Goal: Information Seeking & Learning: Learn about a topic

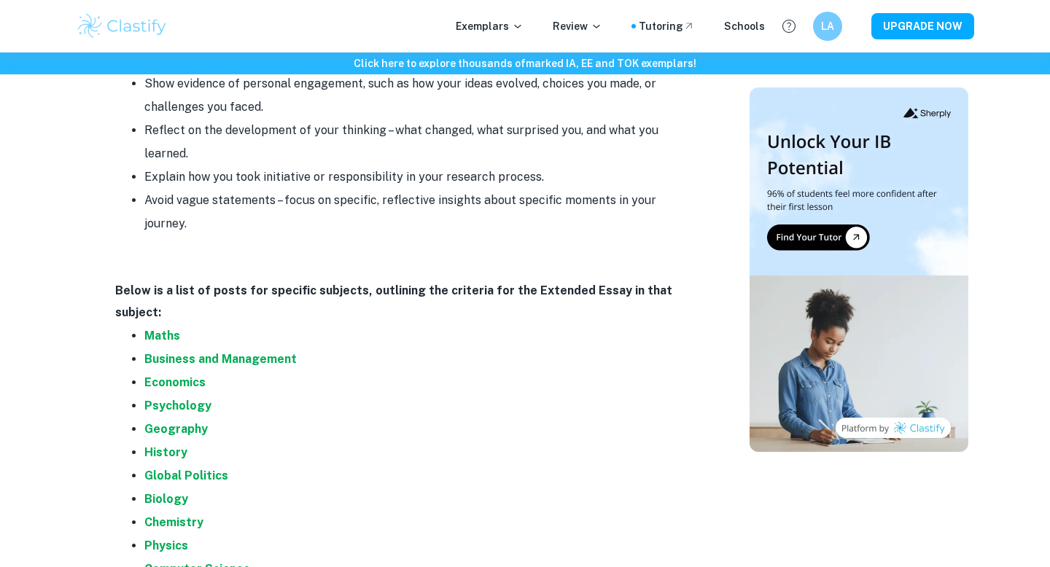
scroll to position [2769, 0]
click at [168, 324] on li "Maths" at bounding box center [421, 335] width 554 height 23
click at [157, 328] on strong "Maths" at bounding box center [162, 335] width 36 height 14
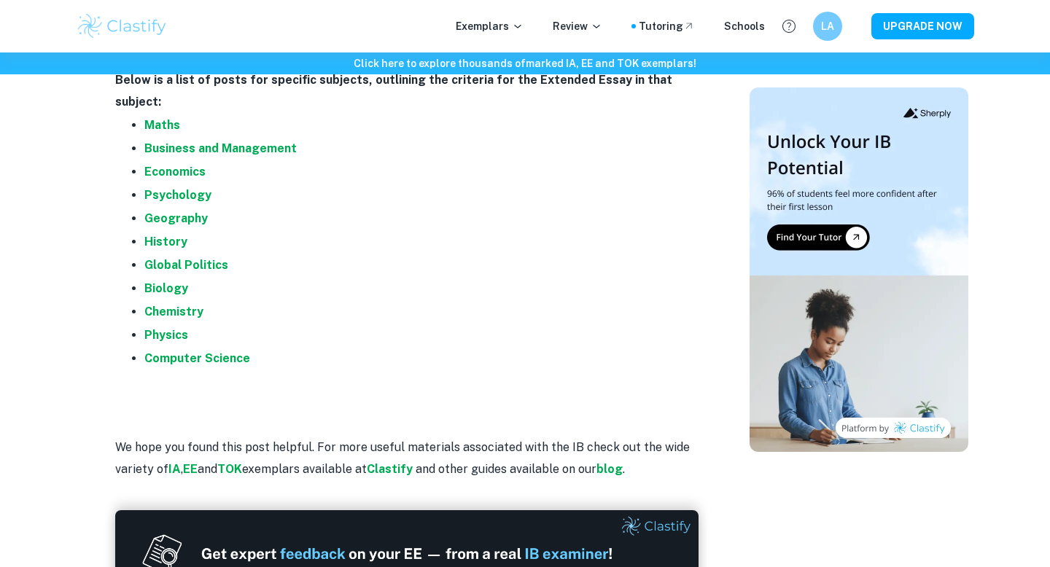
scroll to position [2979, 0]
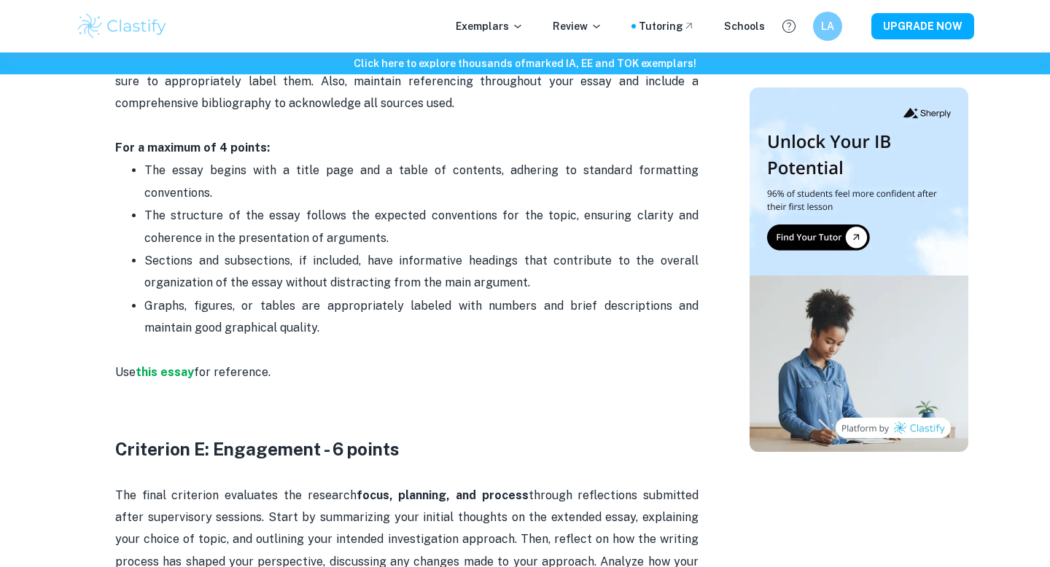
scroll to position [2736, 0]
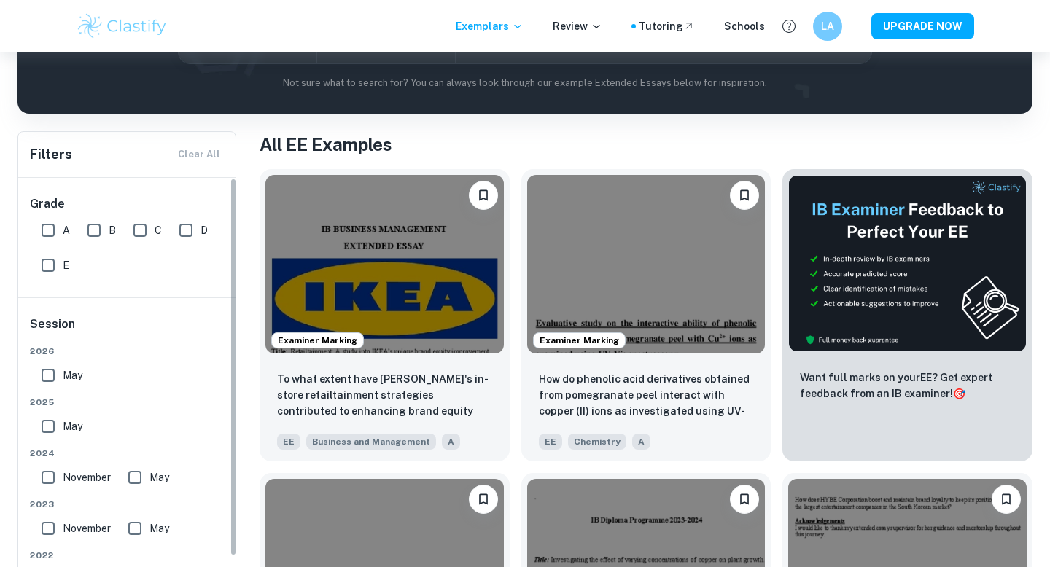
scroll to position [220, 0]
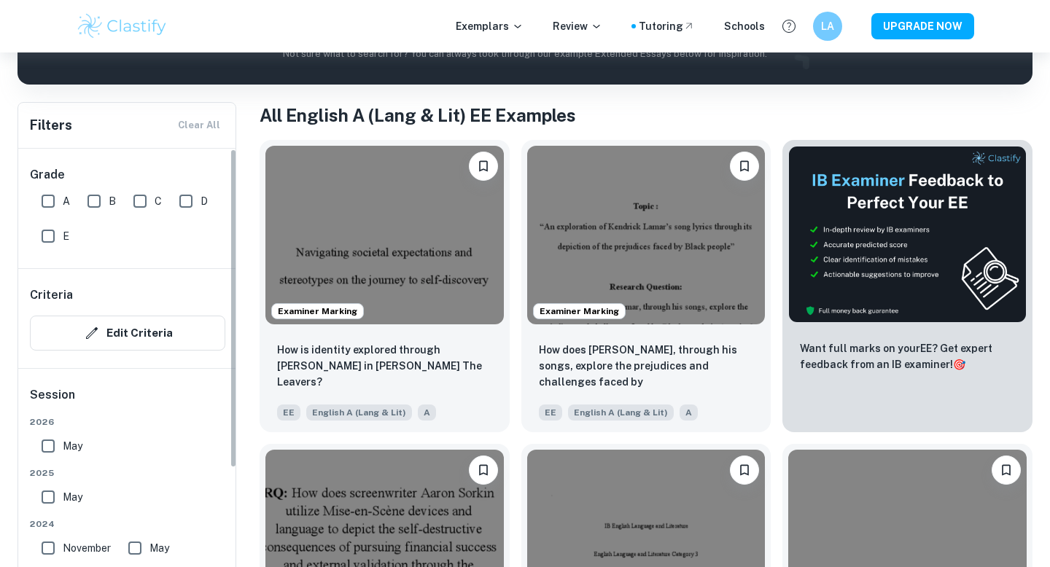
scroll to position [243, 0]
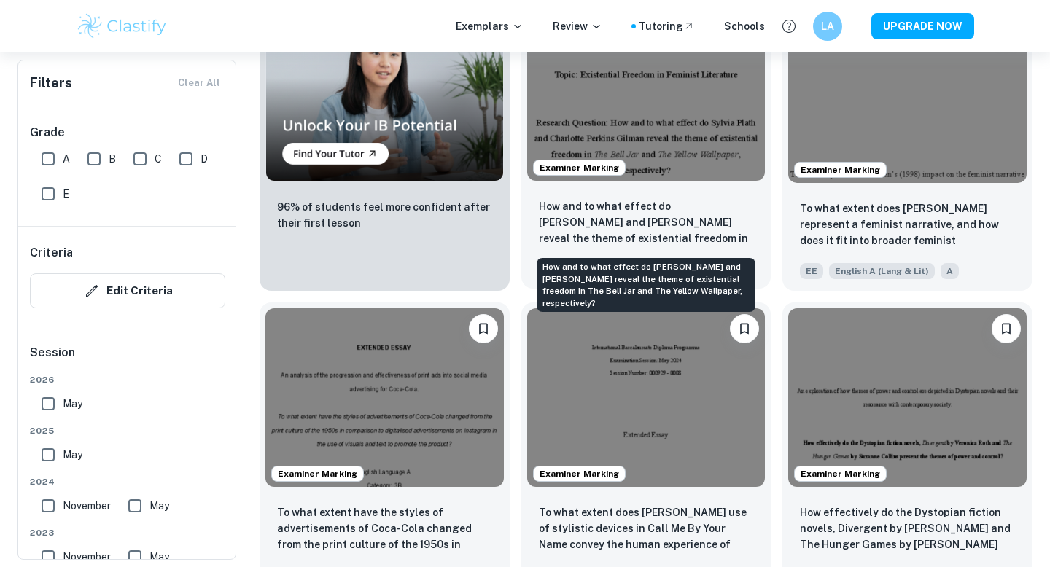
scroll to position [981, 0]
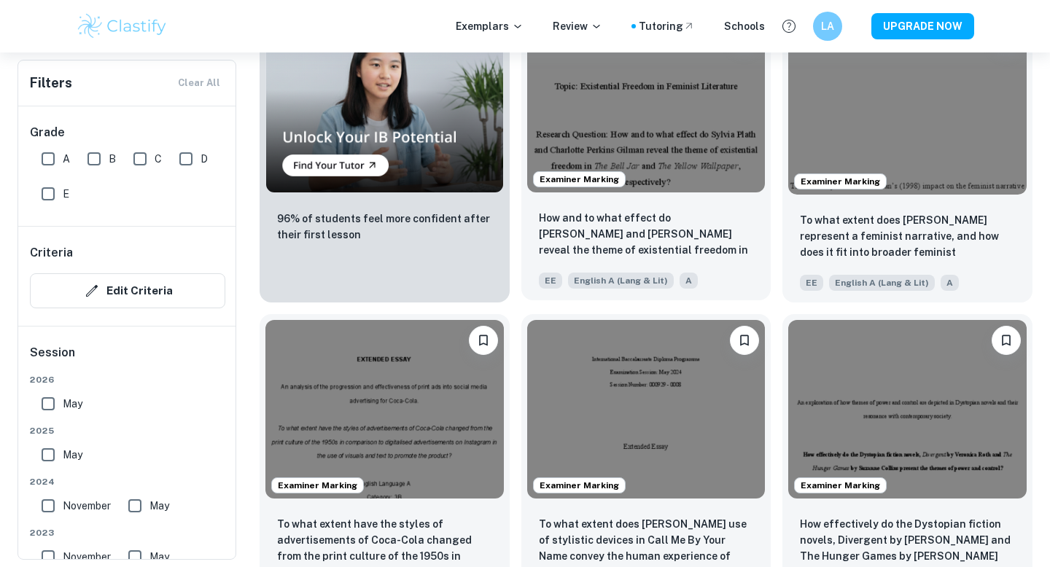
click at [668, 109] on img at bounding box center [646, 103] width 238 height 179
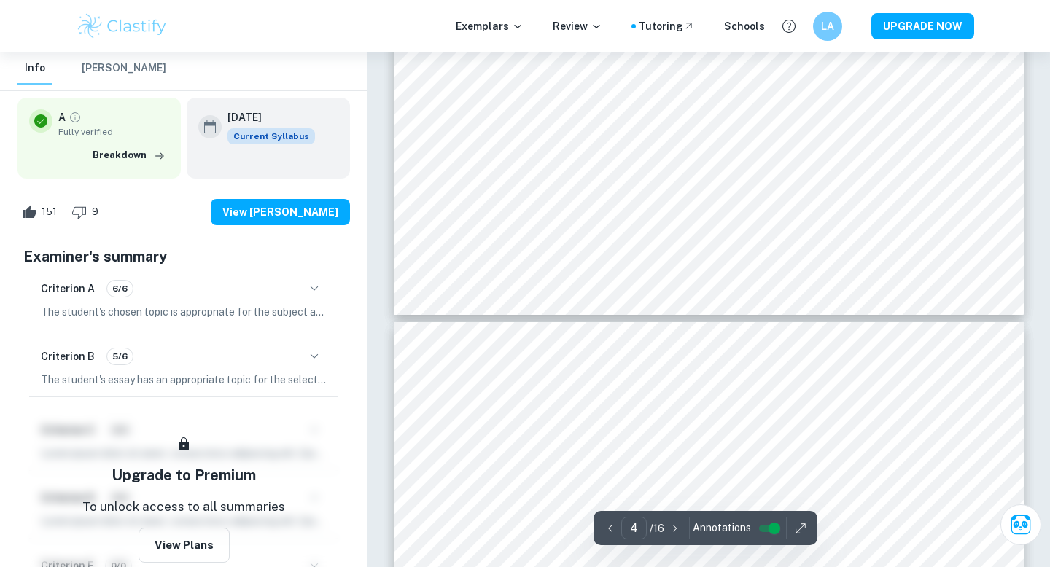
scroll to position [3220, 0]
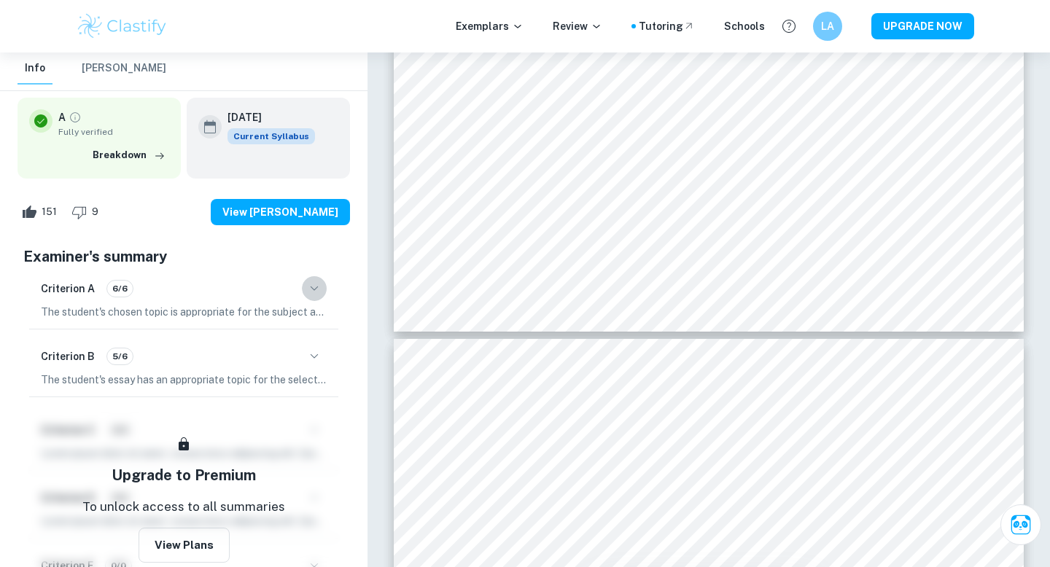
click at [315, 294] on icon "button" at bounding box center [313, 288] width 17 height 17
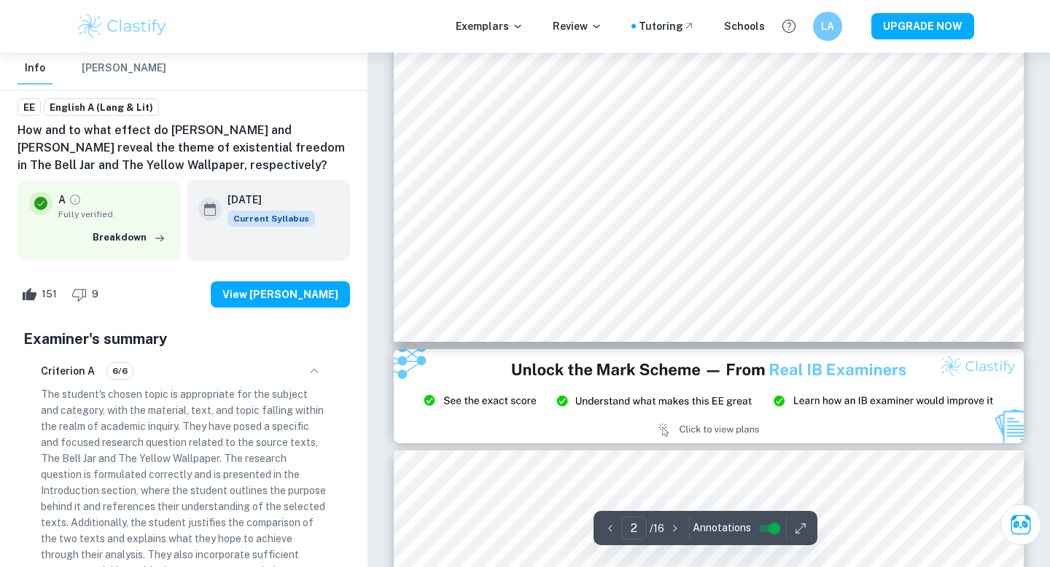
scroll to position [1462, 0]
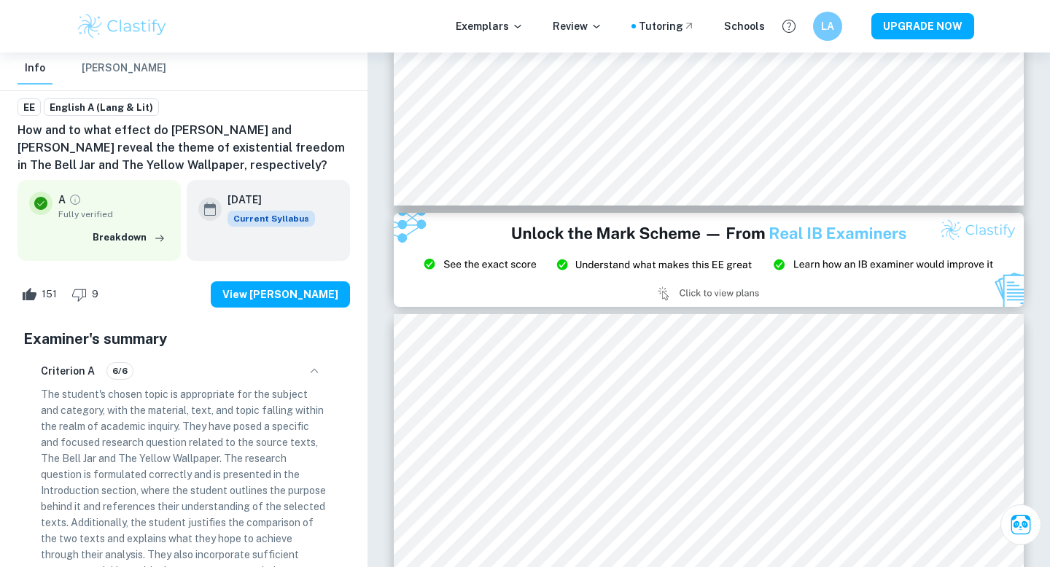
type input "3"
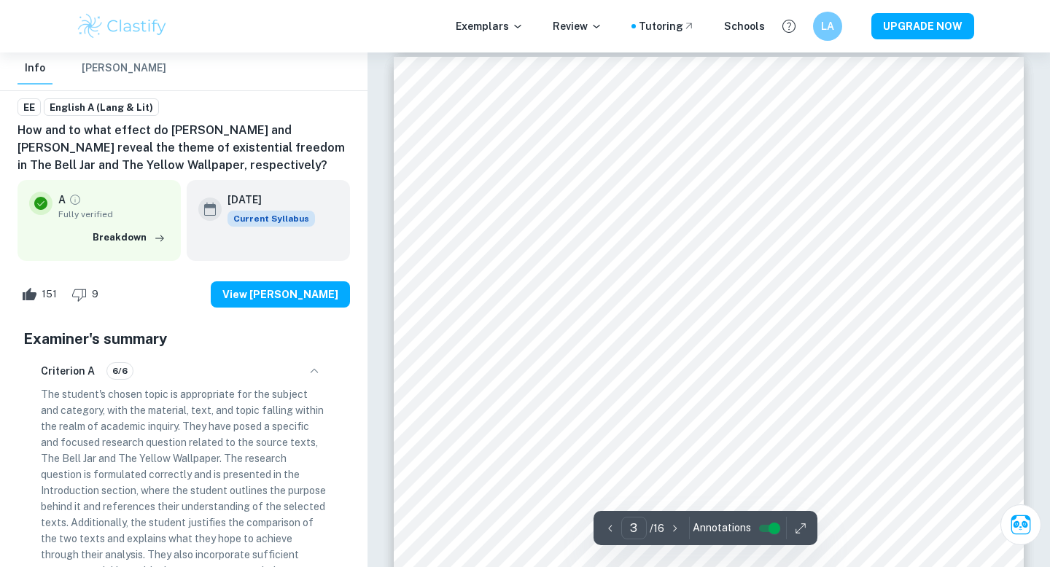
scroll to position [1866, 0]
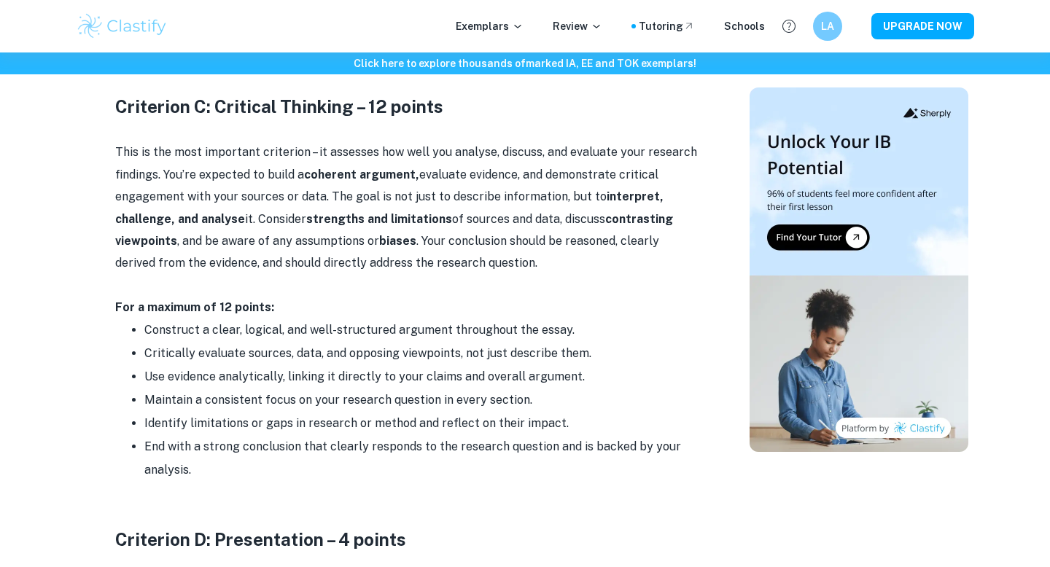
scroll to position [1662, 0]
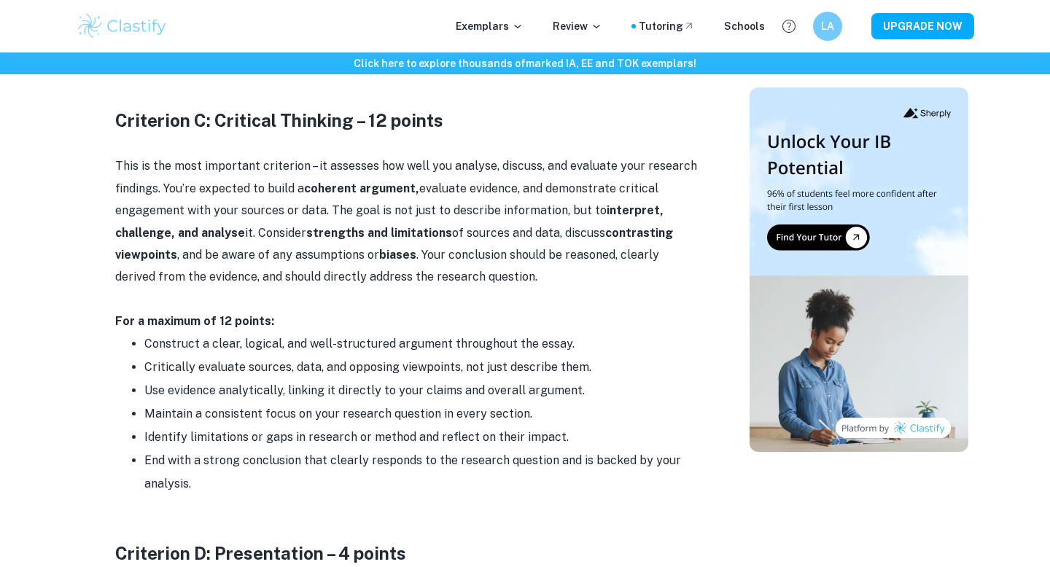
drag, startPoint x: 304, startPoint y: 232, endPoint x: 450, endPoint y: 236, distance: 146.6
click at [450, 236] on p "This is the most important criterion – it assesses how well you analyse, discus…" at bounding box center [406, 221] width 583 height 133
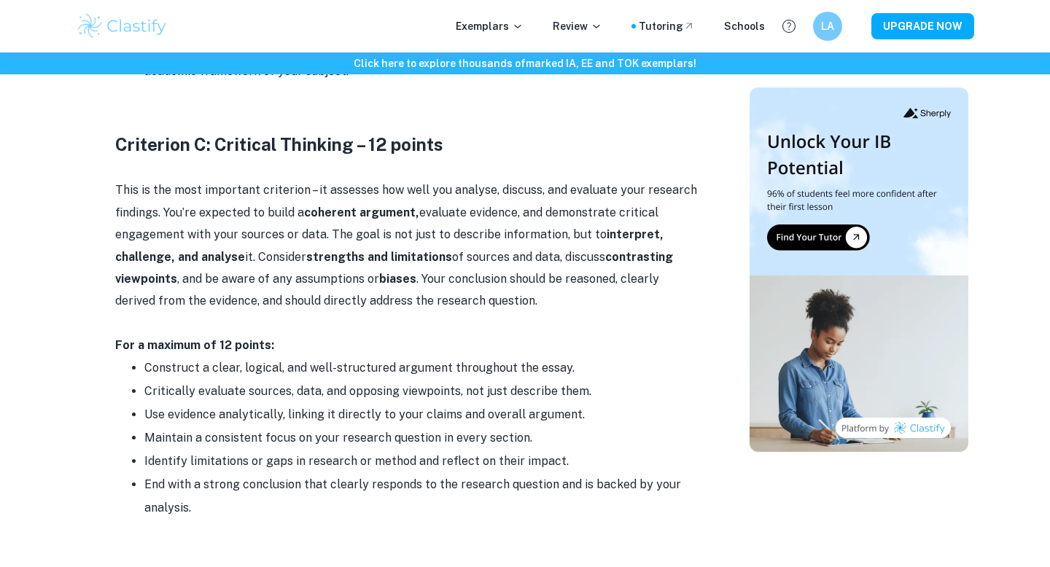
scroll to position [1636, 0]
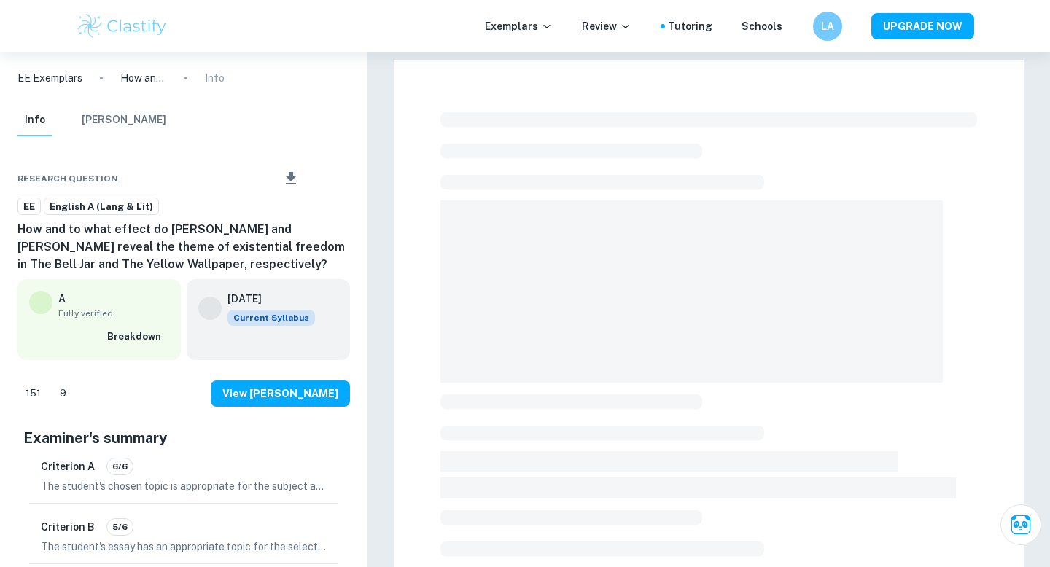
scroll to position [391, 0]
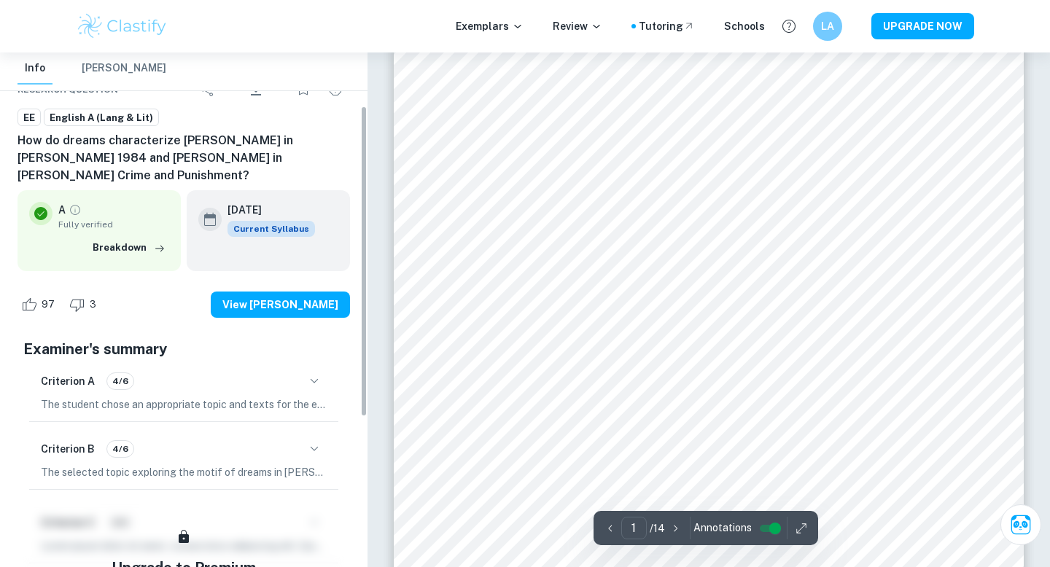
scroll to position [91, 0]
